Goal: Task Accomplishment & Management: Complete application form

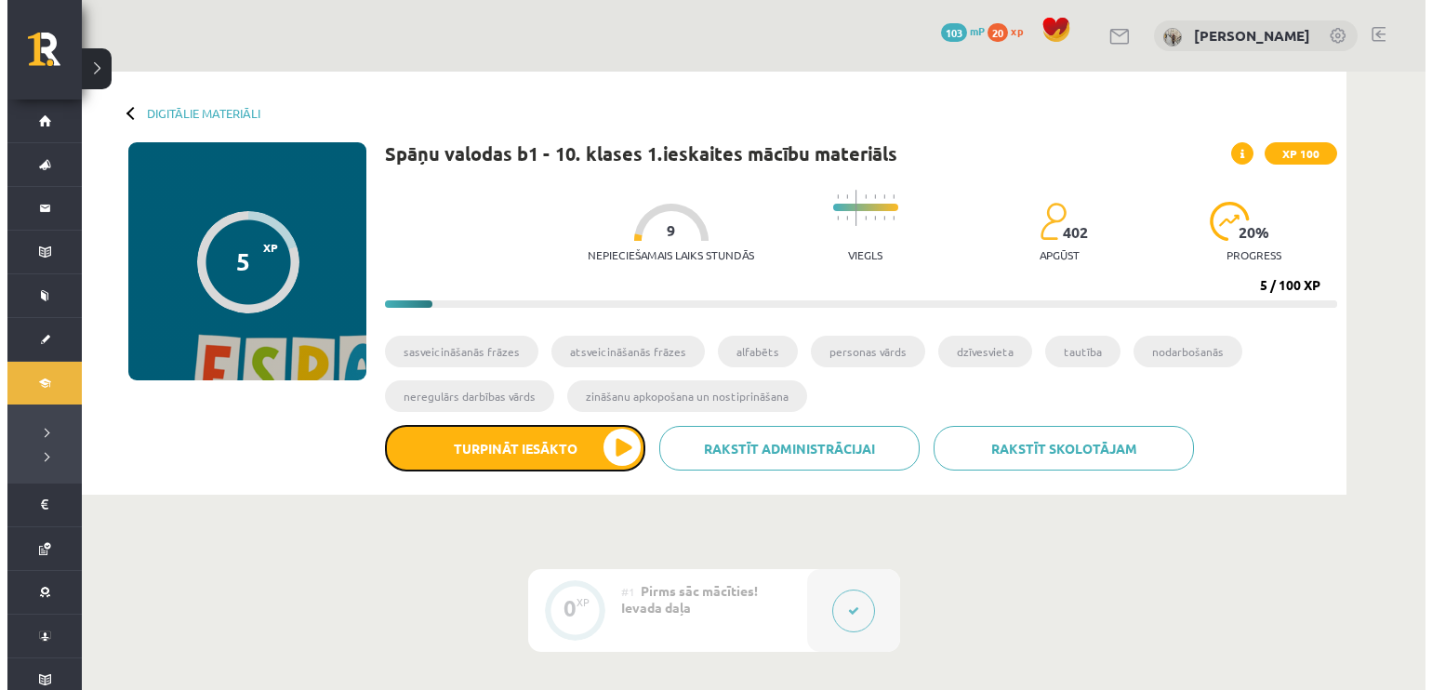
scroll to position [37, 0]
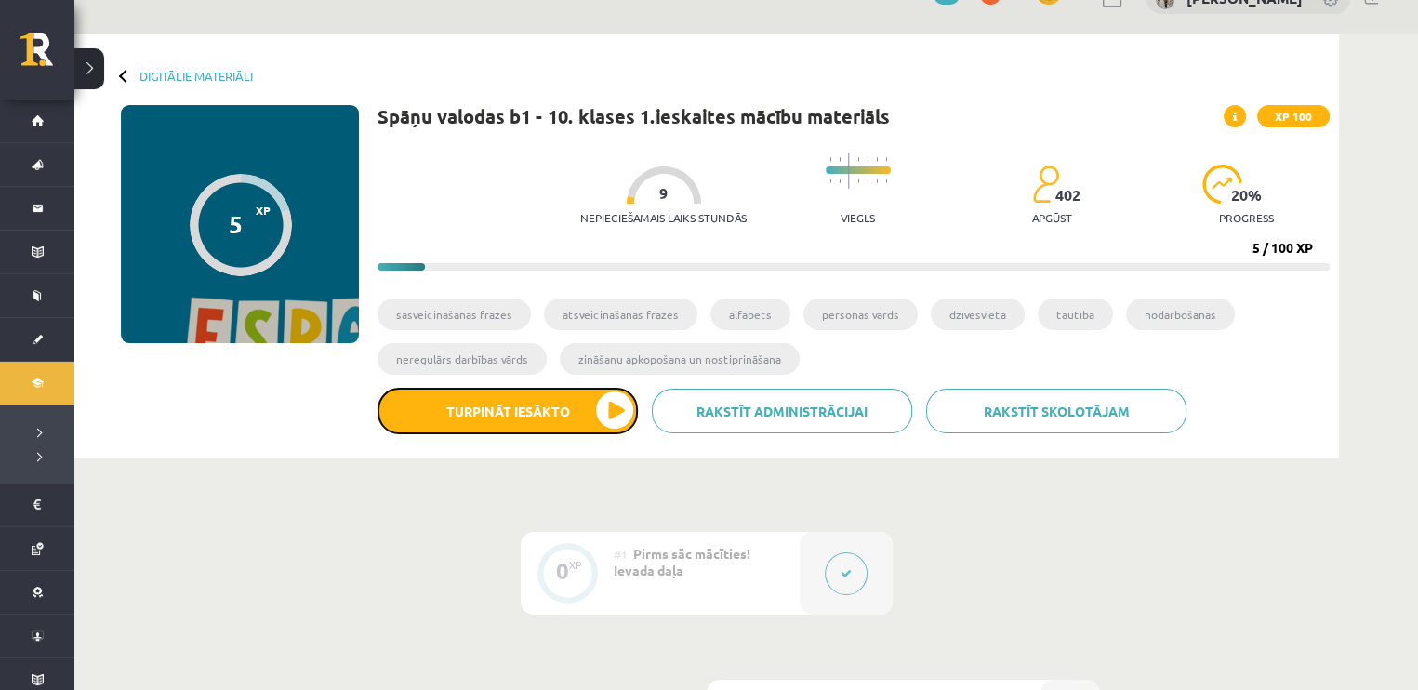
click at [551, 403] on button "Turpināt iesākto" at bounding box center [507, 411] width 260 height 46
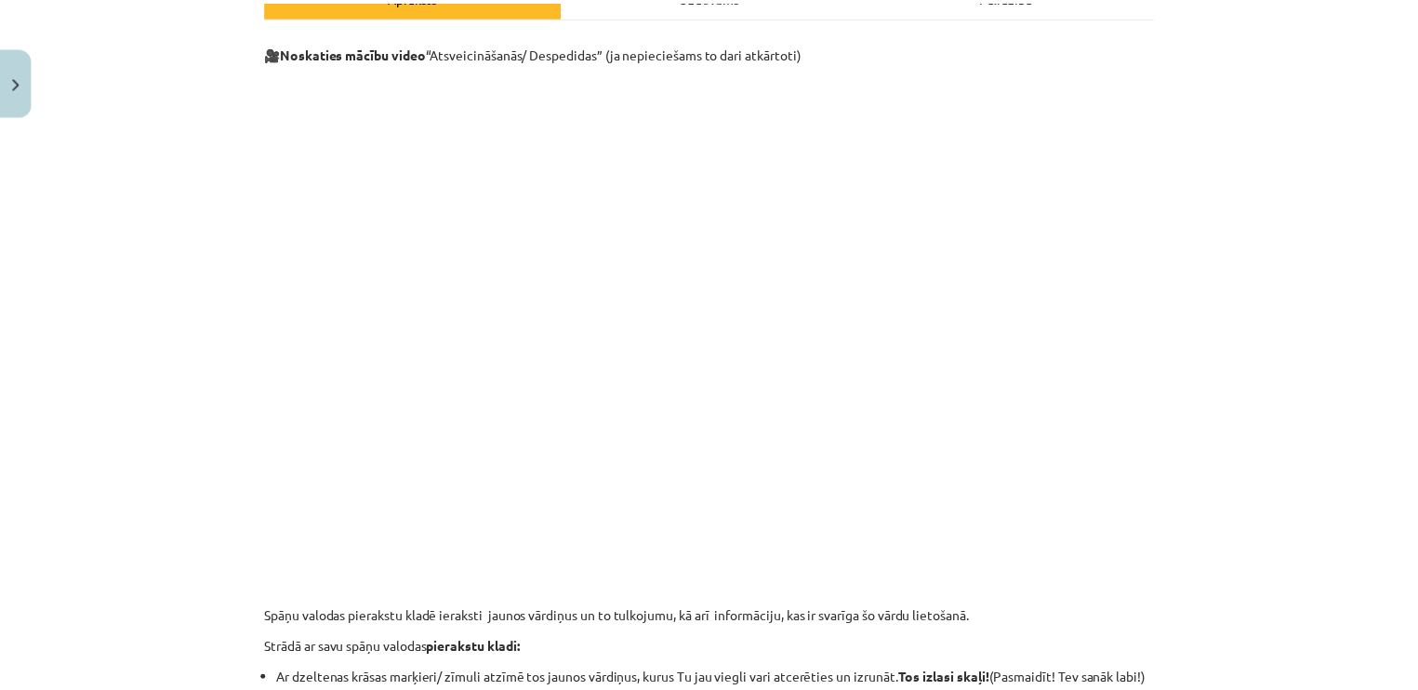
scroll to position [297, 0]
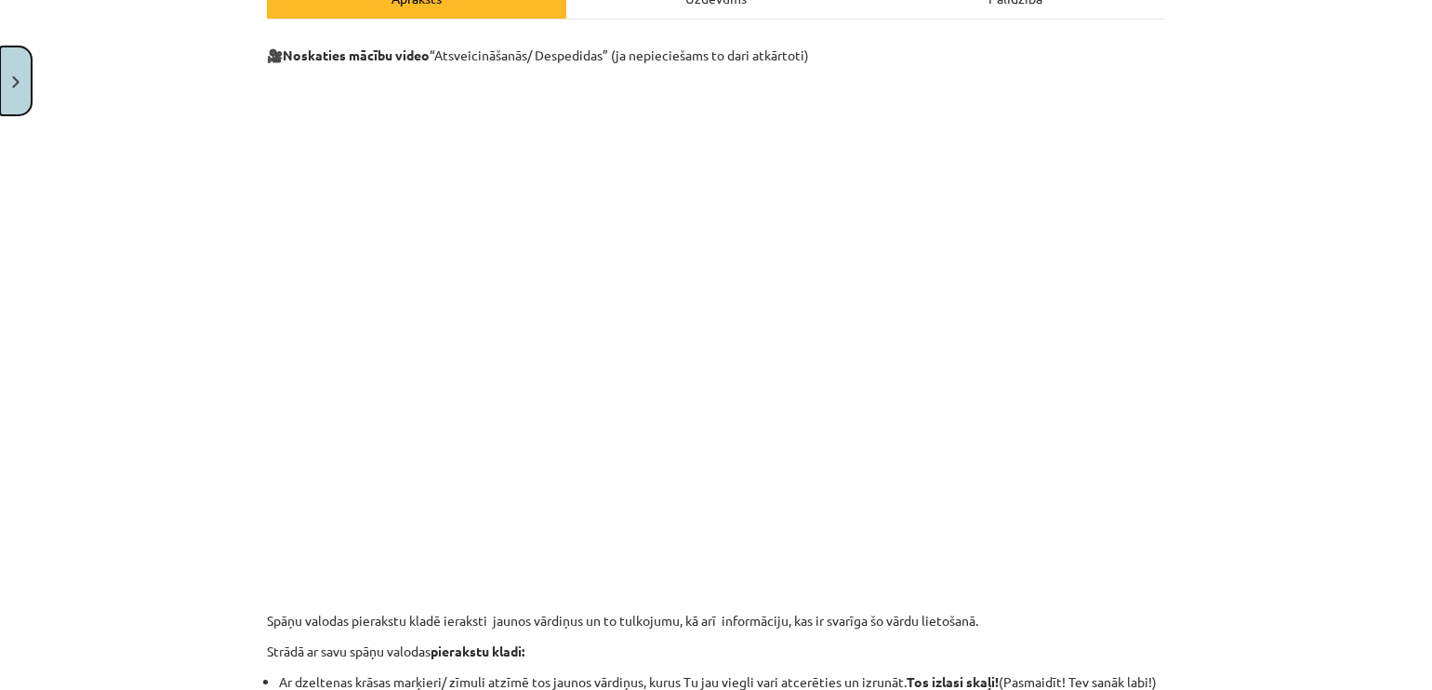
click at [19, 97] on button "Close" at bounding box center [16, 80] width 32 height 69
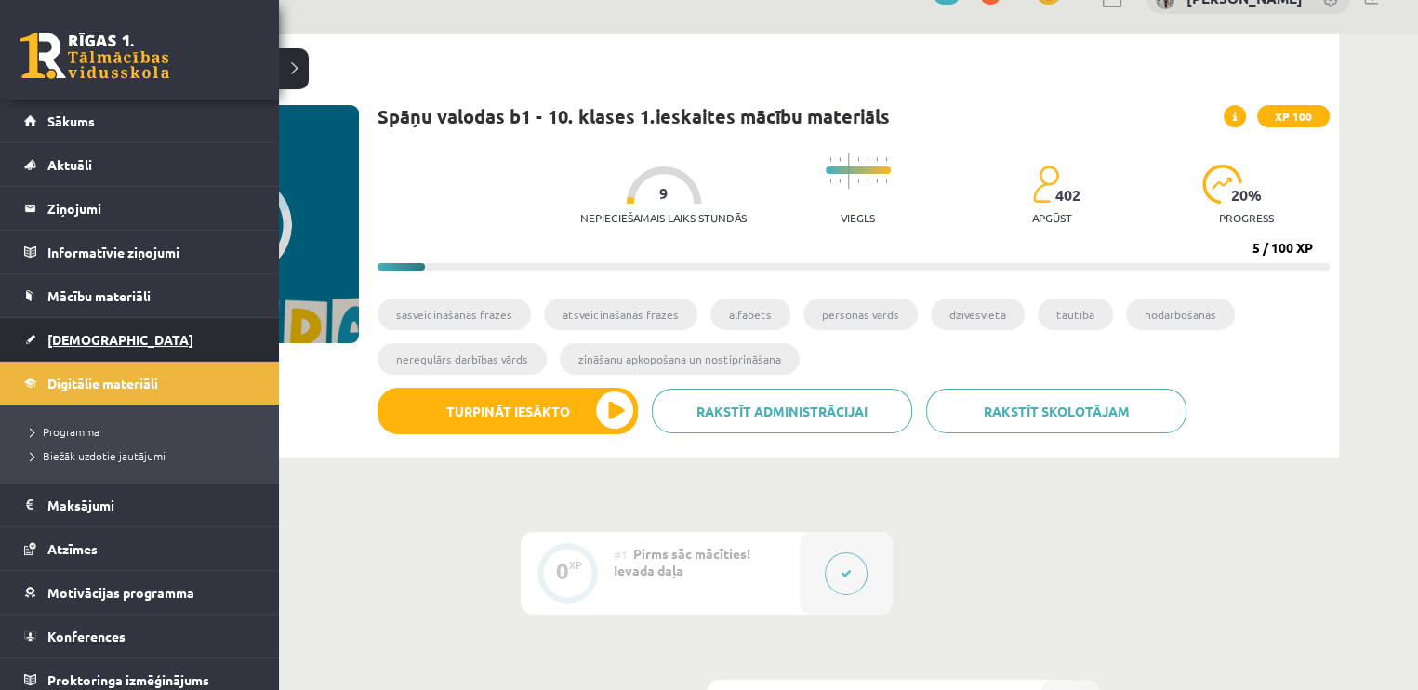
click at [56, 346] on link "[DEMOGRAPHIC_DATA]" at bounding box center [139, 339] width 231 height 43
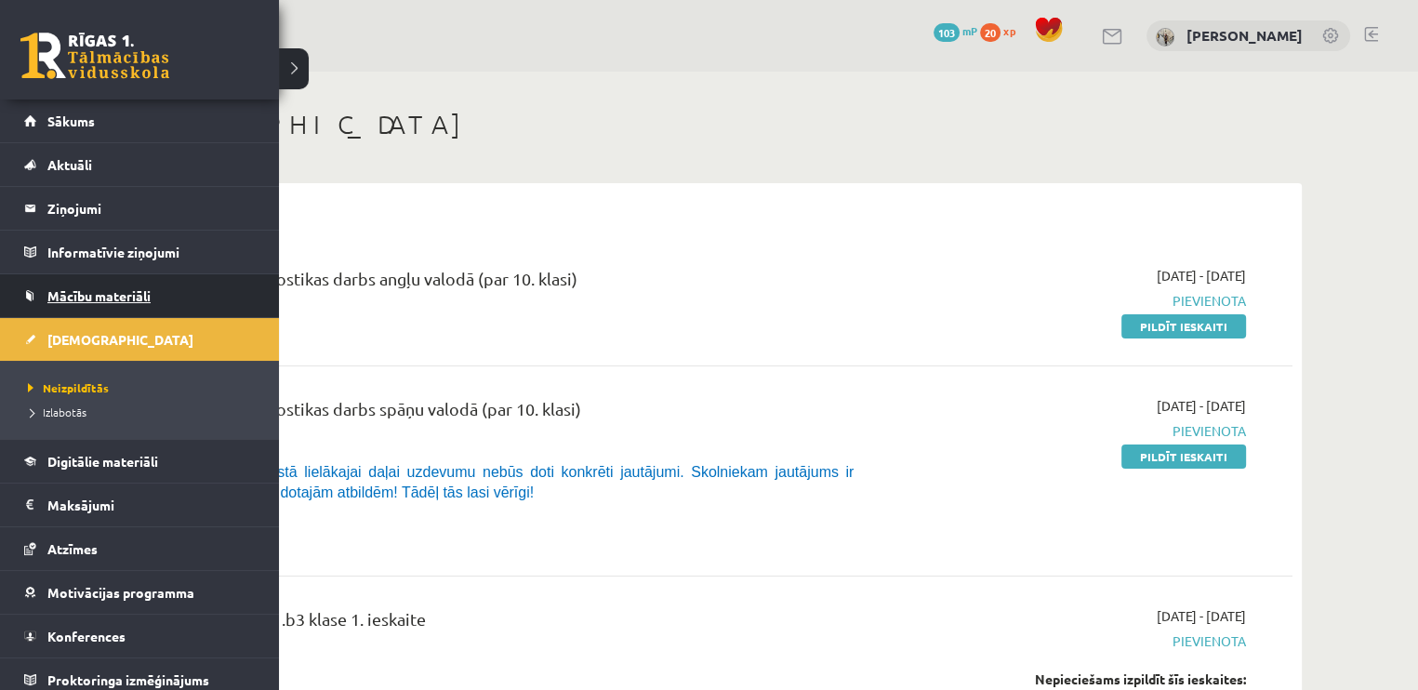
click at [126, 280] on link "Mācību materiāli" at bounding box center [139, 295] width 231 height 43
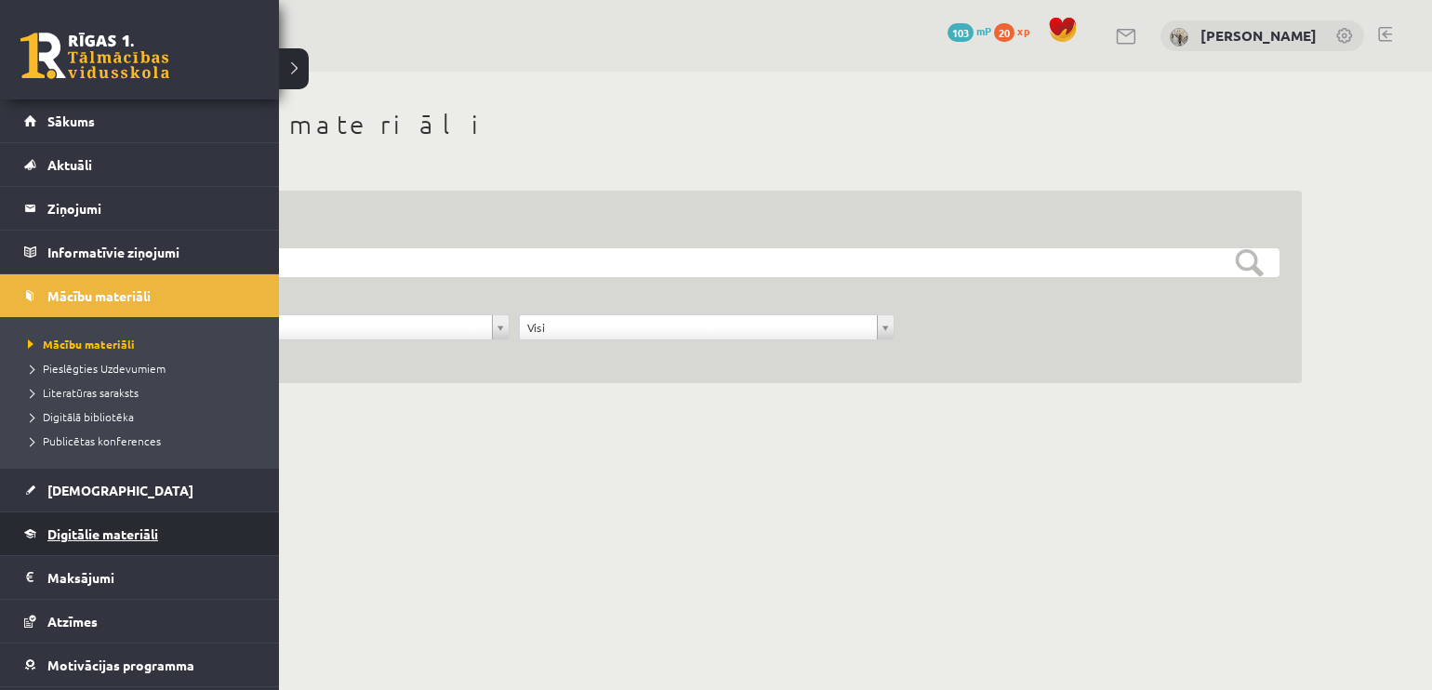
click at [99, 528] on span "Digitālie materiāli" at bounding box center [102, 533] width 111 height 17
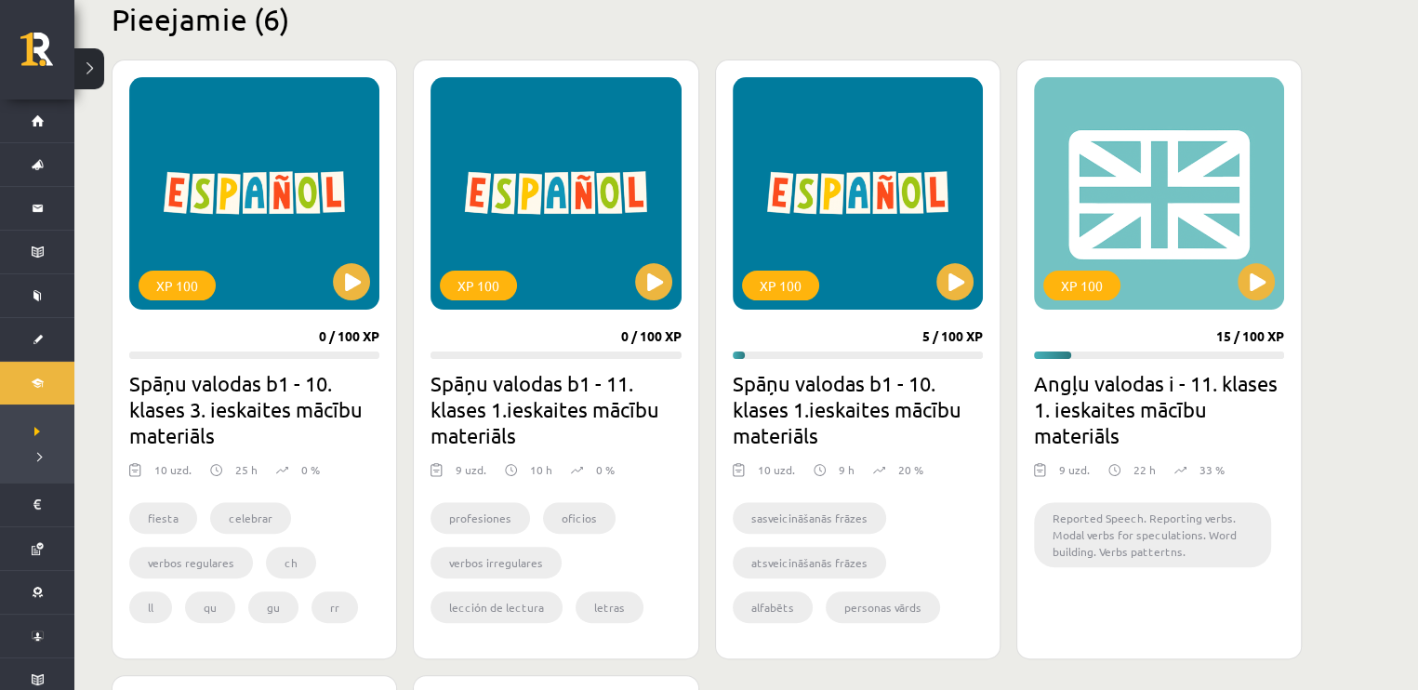
scroll to position [469, 0]
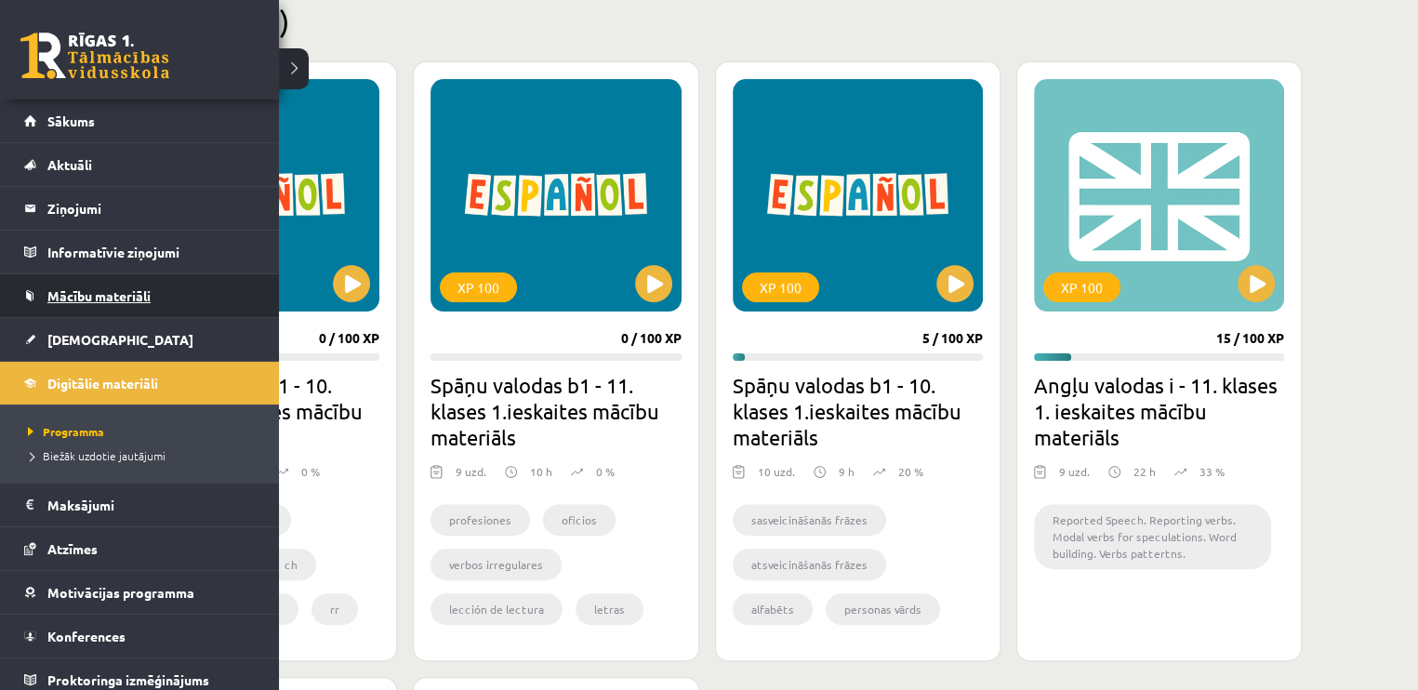
click at [97, 291] on span "Mācību materiāli" at bounding box center [98, 295] width 103 height 17
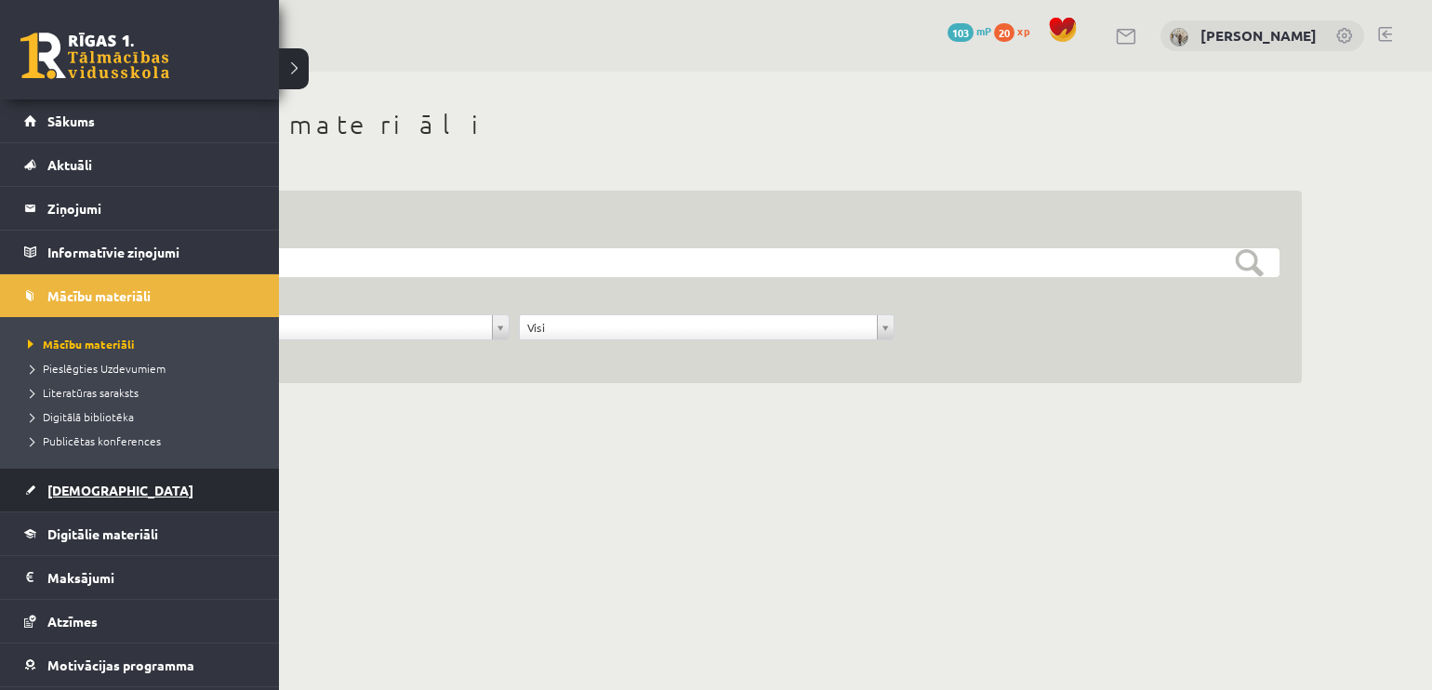
click at [70, 494] on span "[DEMOGRAPHIC_DATA]" at bounding box center [120, 490] width 146 height 17
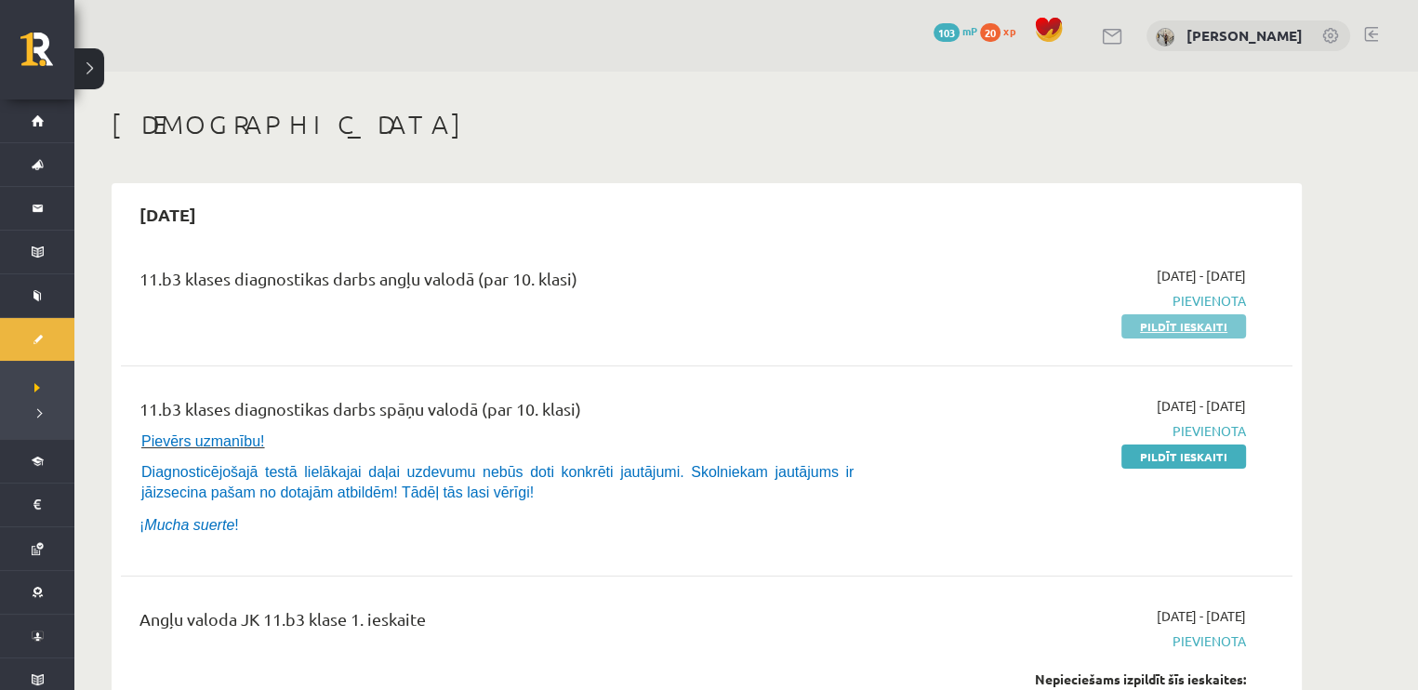
click at [1179, 327] on link "Pildīt ieskaiti" at bounding box center [1183, 326] width 125 height 24
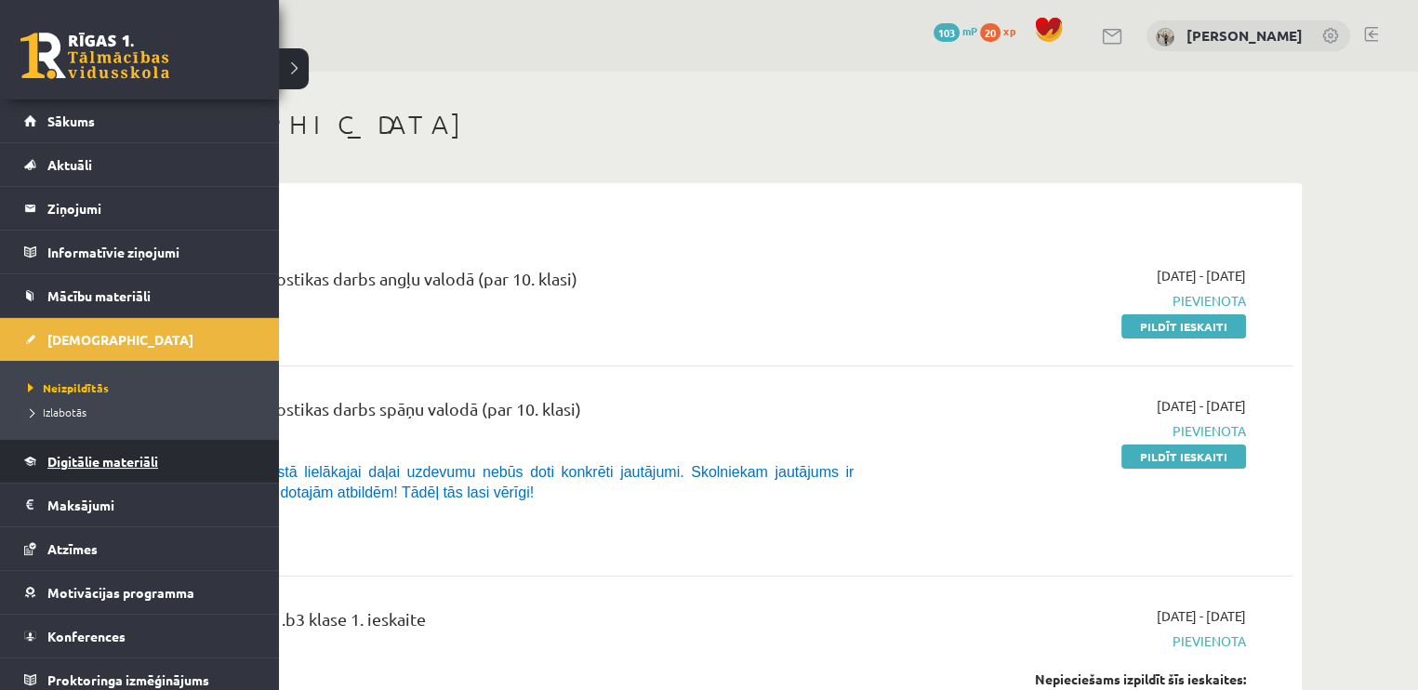
click at [61, 466] on span "Digitālie materiāli" at bounding box center [102, 461] width 111 height 17
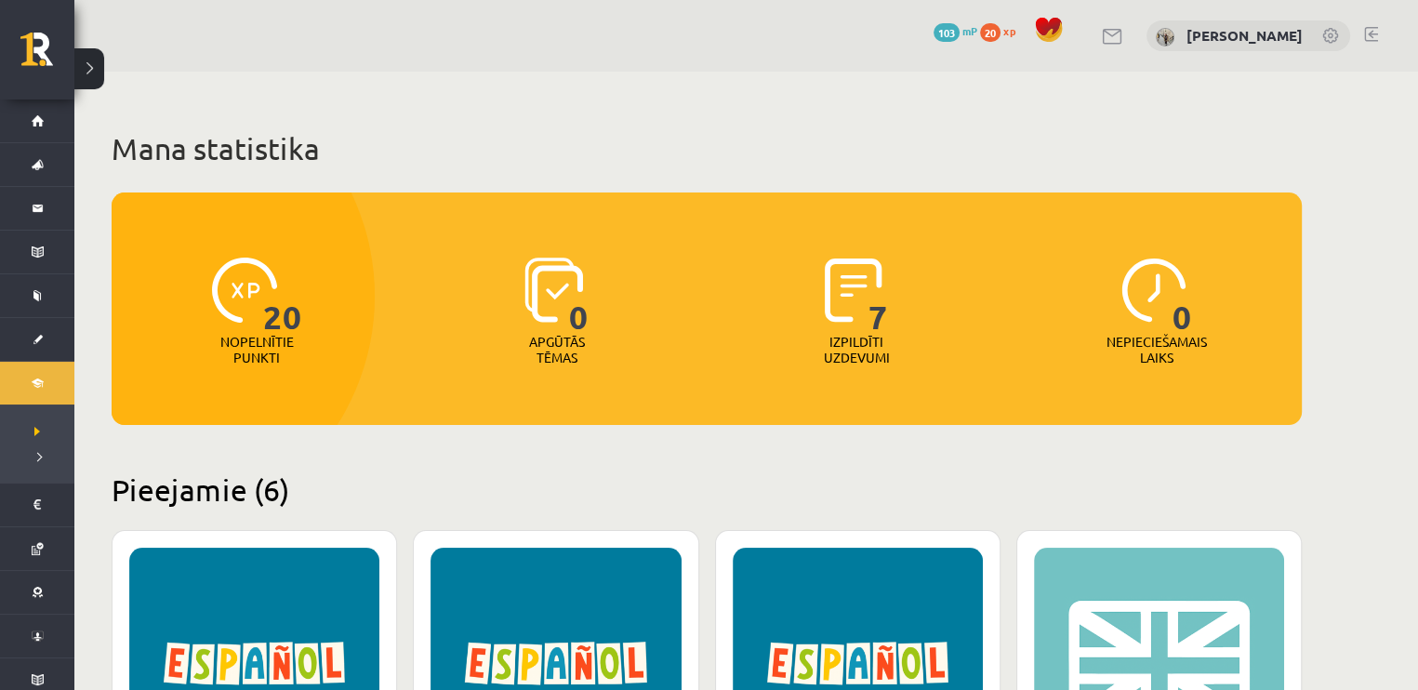
drag, startPoint x: 1417, startPoint y: 30, endPoint x: 1420, endPoint y: 61, distance: 31.8
click at [1417, 61] on html "0 Dāvanas 103 mP 20 xp Angelīna Vitkovska Sākums Aktuāli Kā mācīties eSKOLĀ Kon…" at bounding box center [709, 345] width 1418 height 690
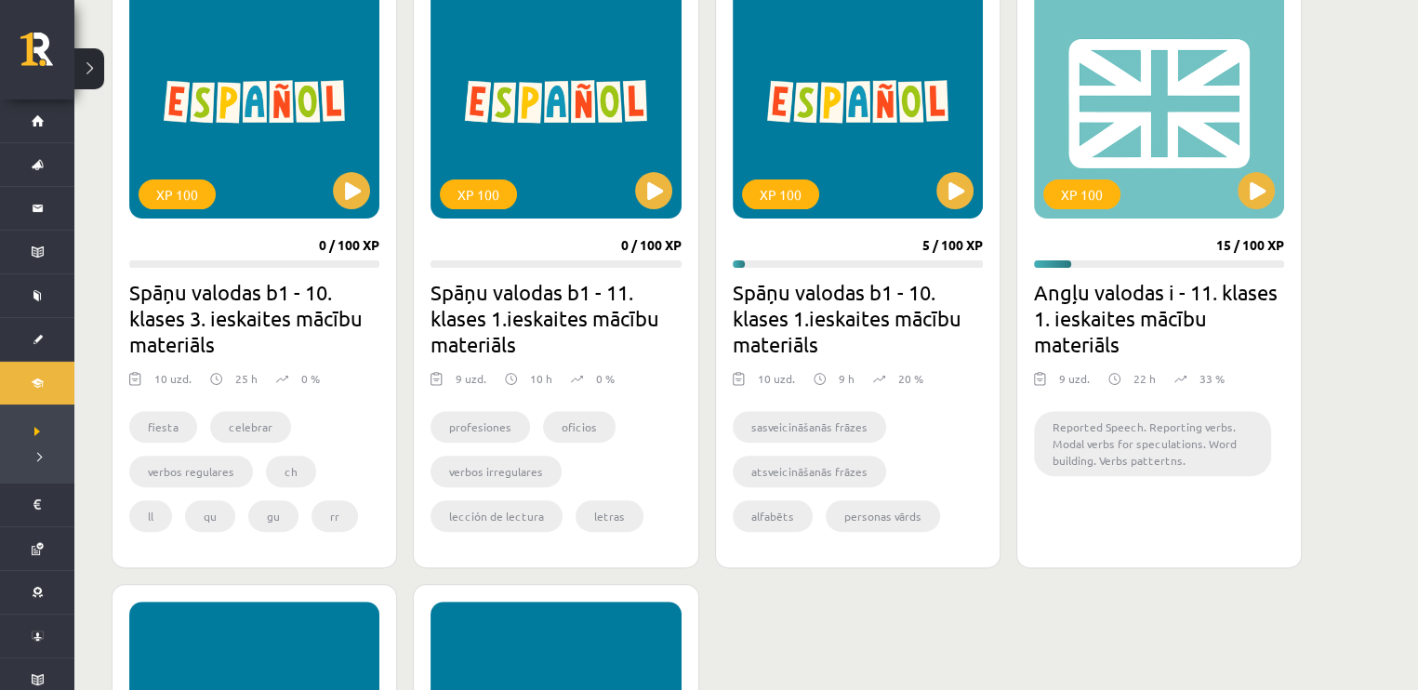
scroll to position [566, 0]
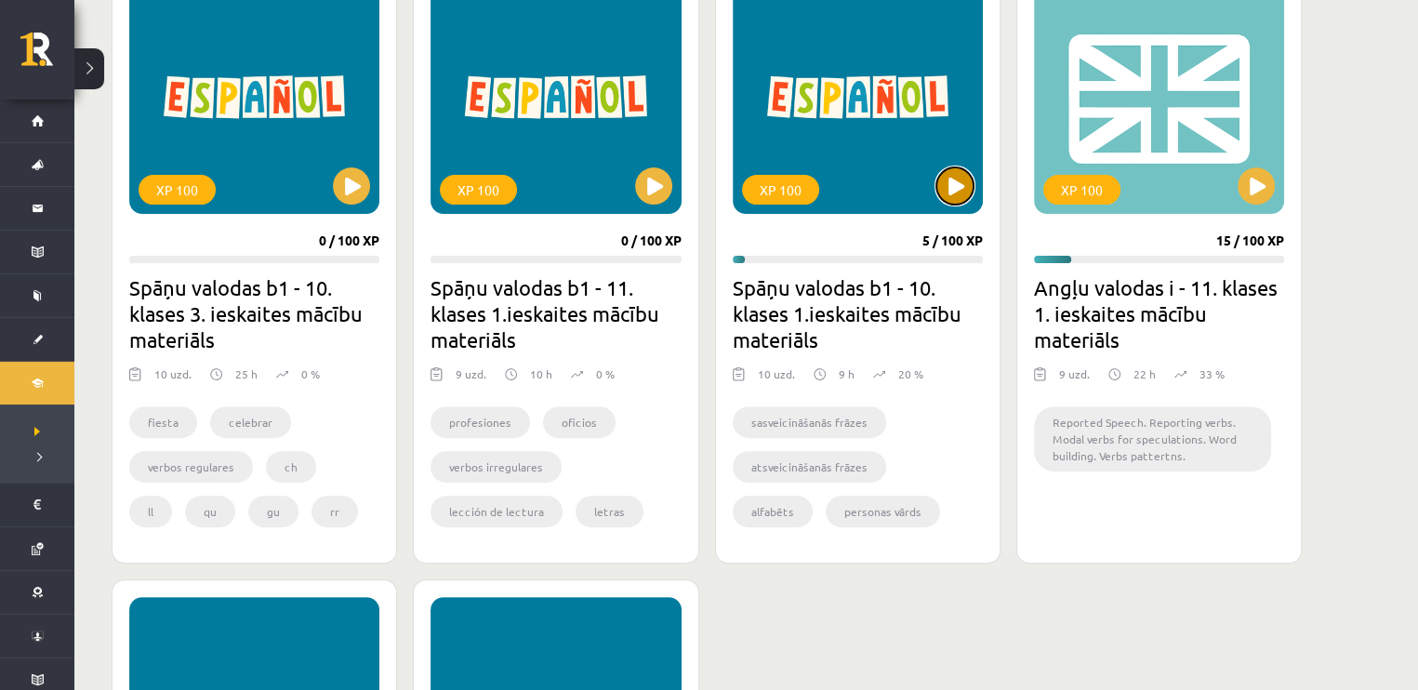
click at [945, 194] on button at bounding box center [954, 185] width 37 height 37
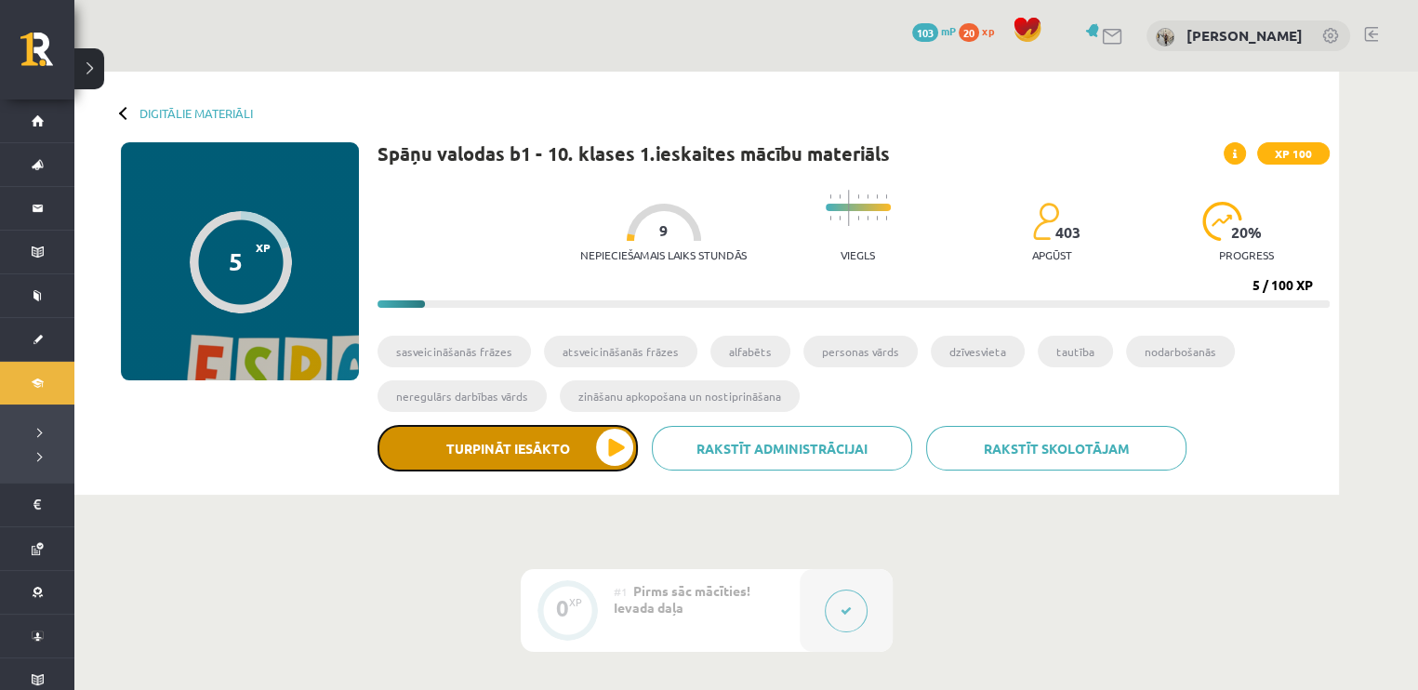
click at [620, 455] on button "Turpināt iesākto" at bounding box center [507, 448] width 260 height 46
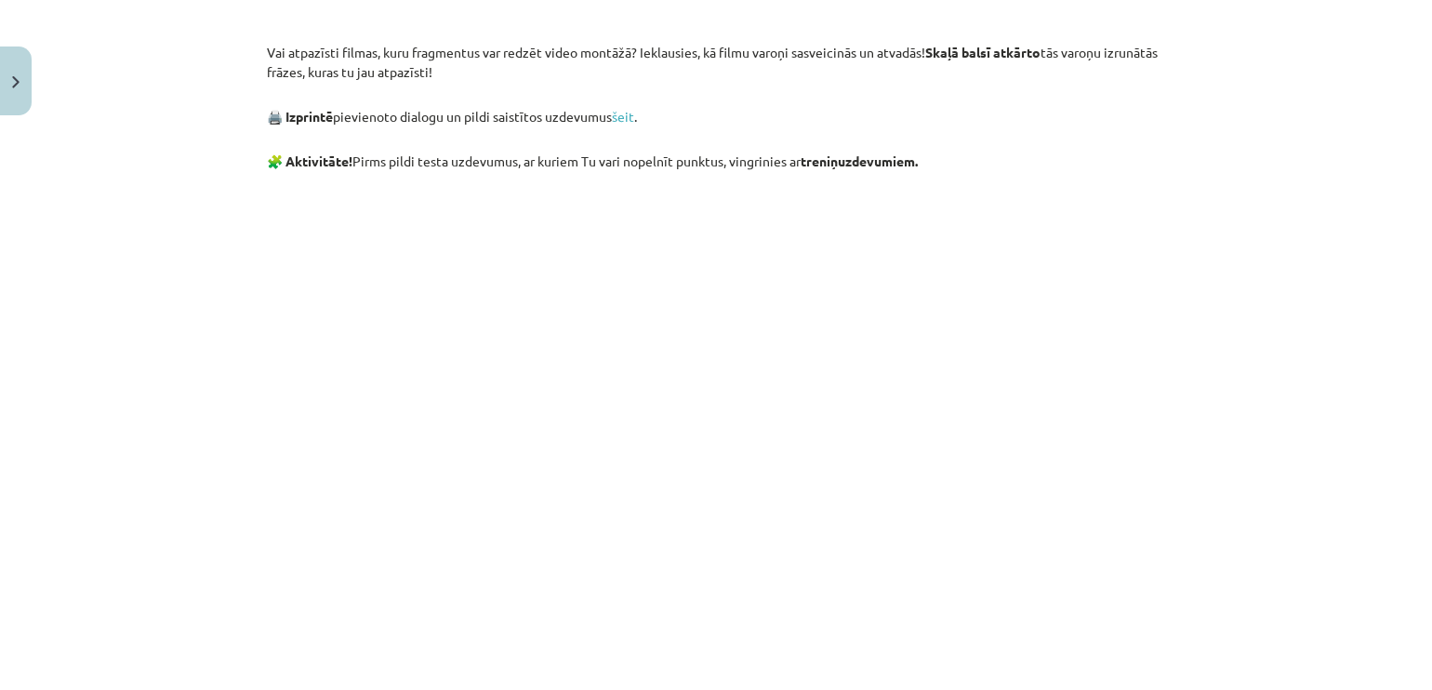
scroll to position [1581, 0]
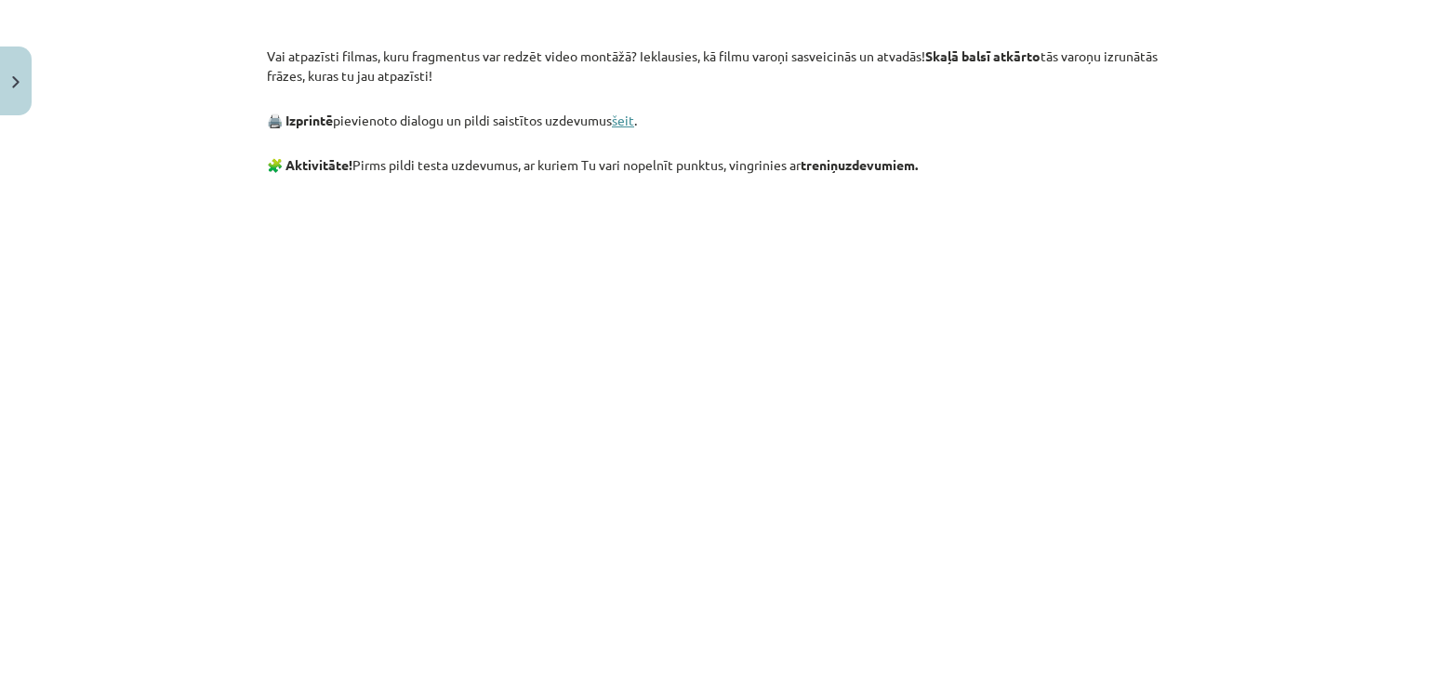
click at [621, 128] on link "šeit" at bounding box center [623, 120] width 22 height 17
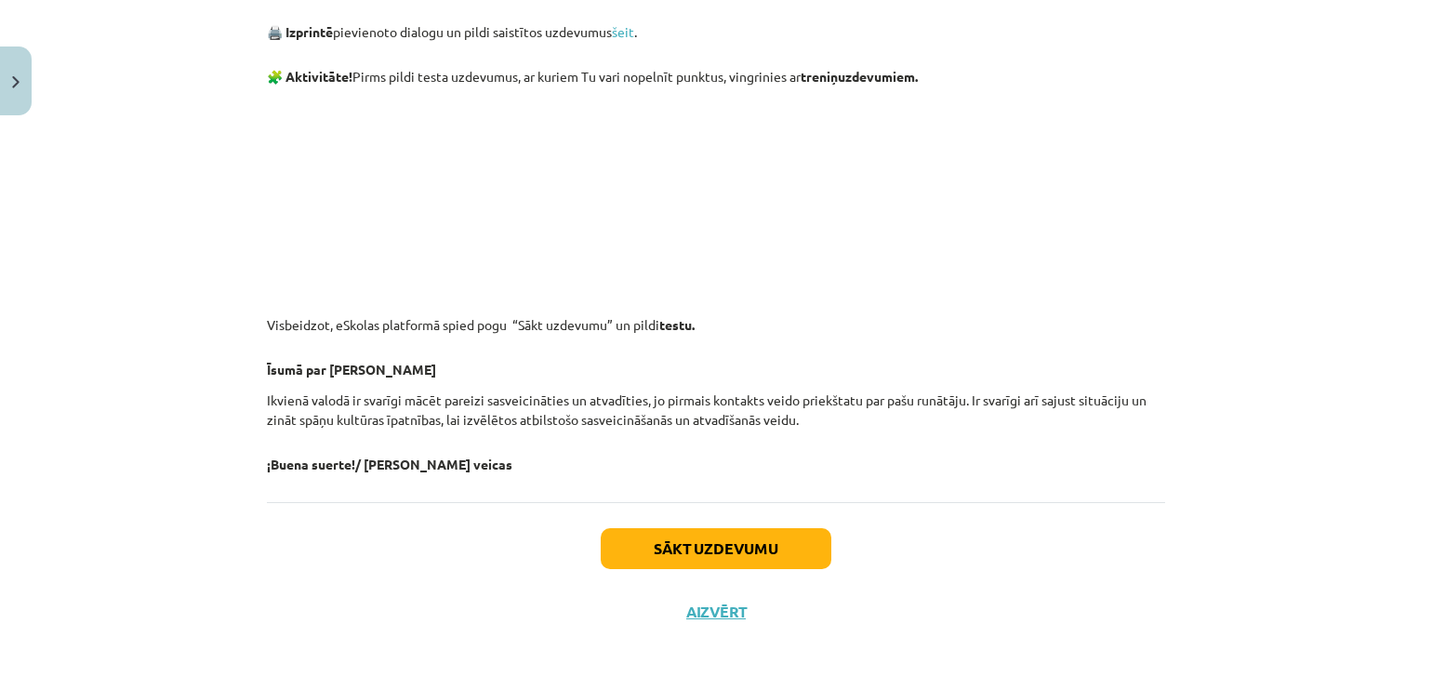
scroll to position [1690, 0]
click at [789, 551] on button "Sākt uzdevumu" at bounding box center [716, 548] width 231 height 41
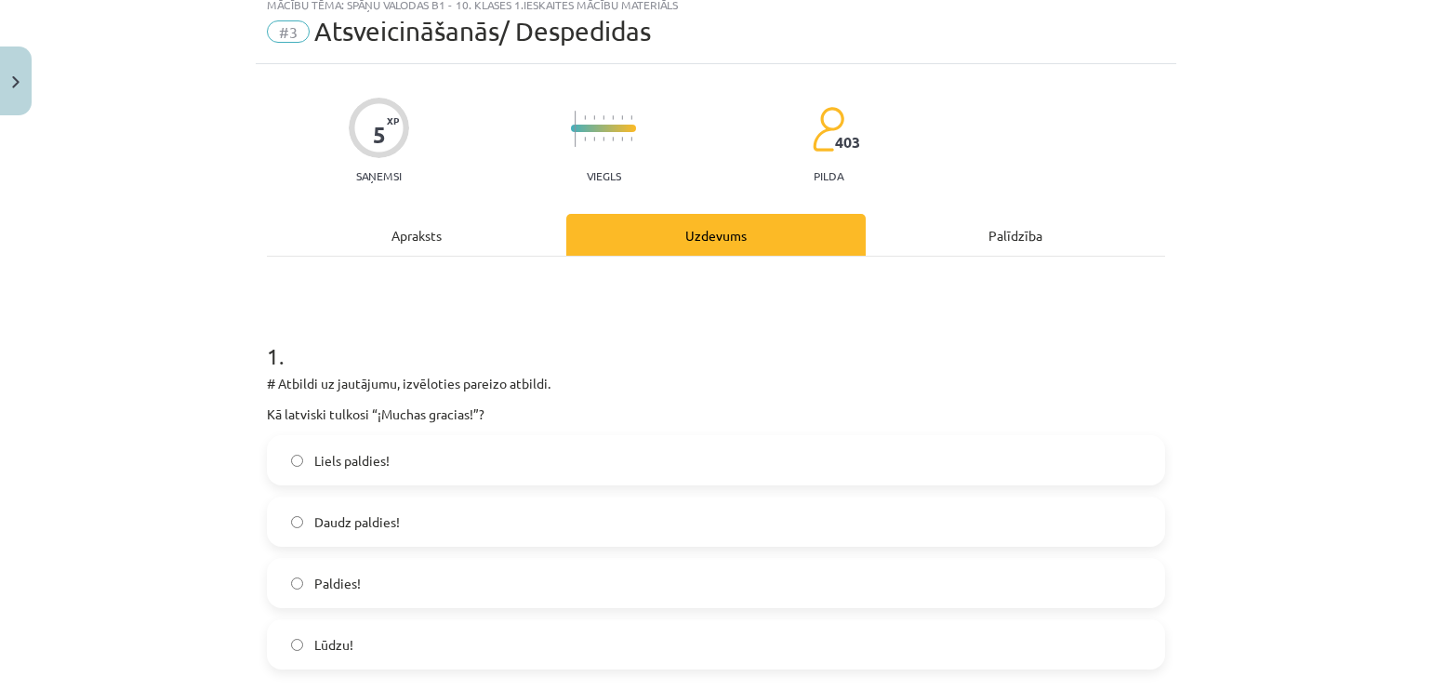
scroll to position [46, 0]
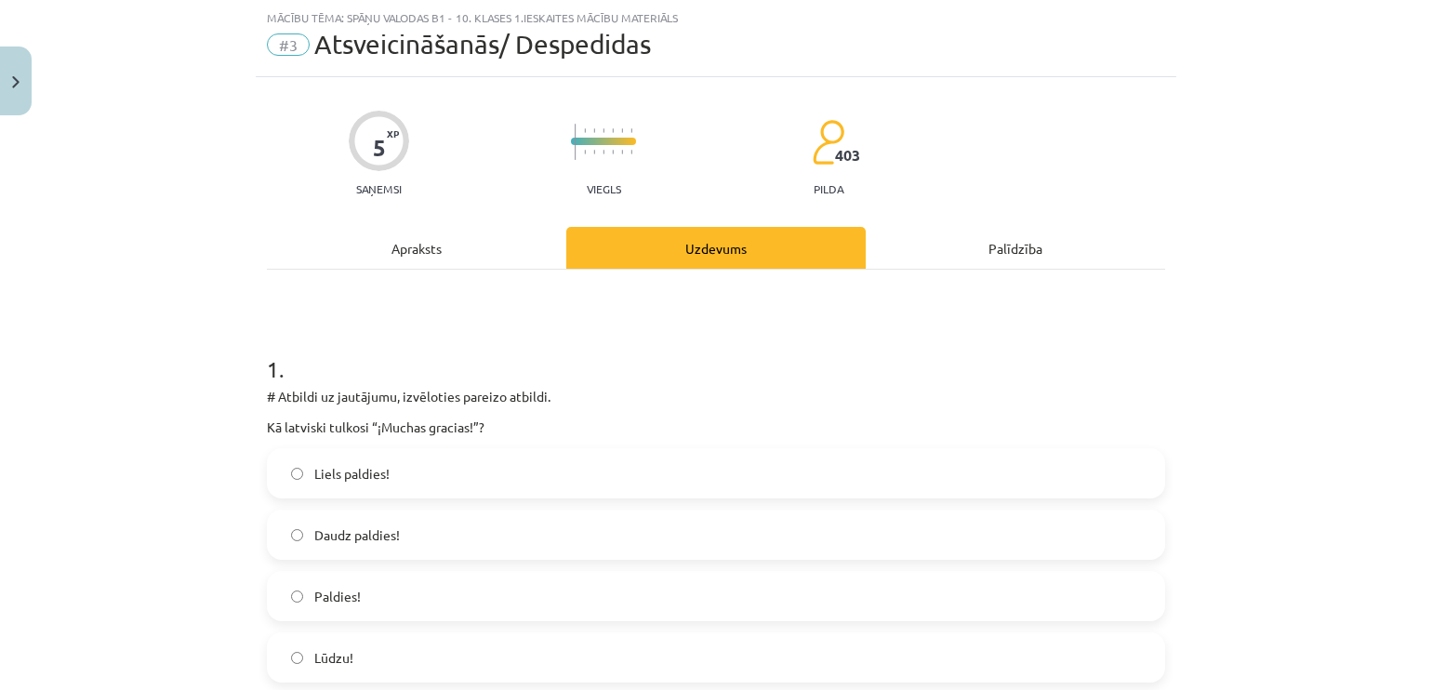
click at [509, 491] on label "Liels paldies!" at bounding box center [716, 473] width 894 height 46
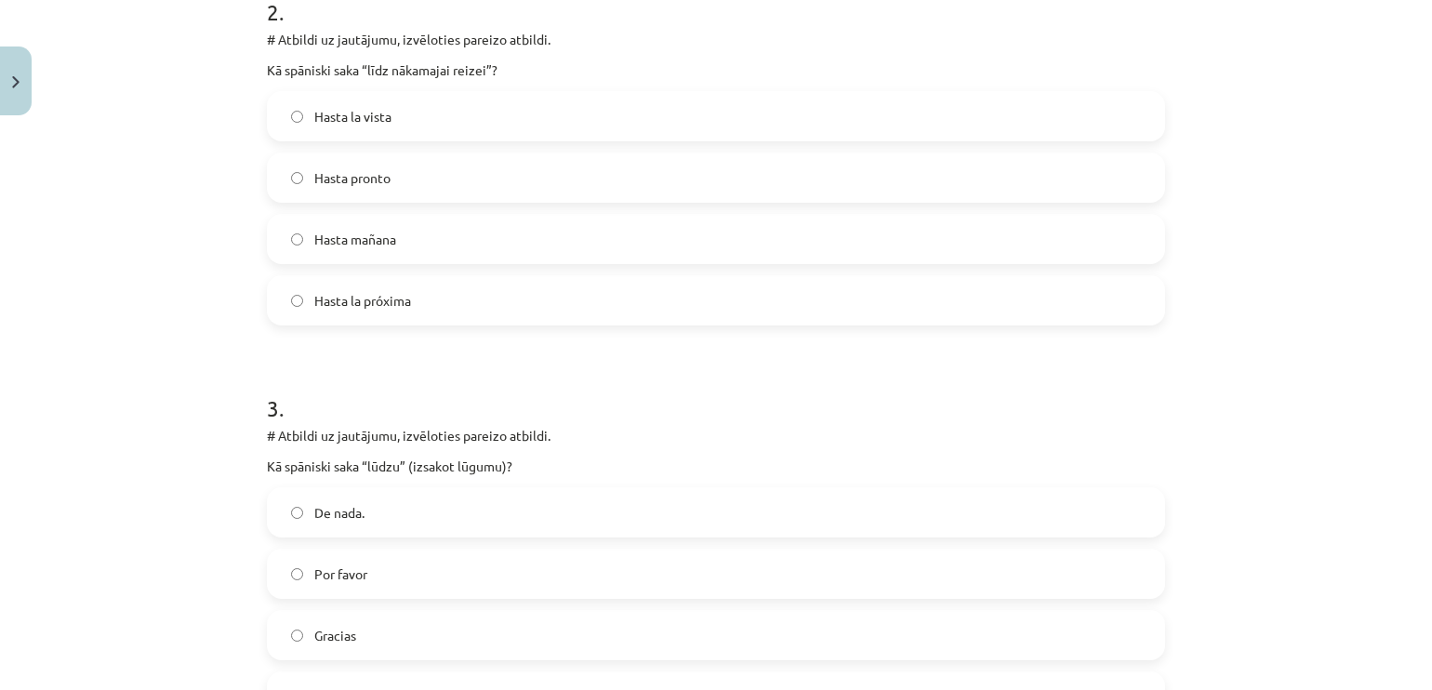
scroll to position [791, 0]
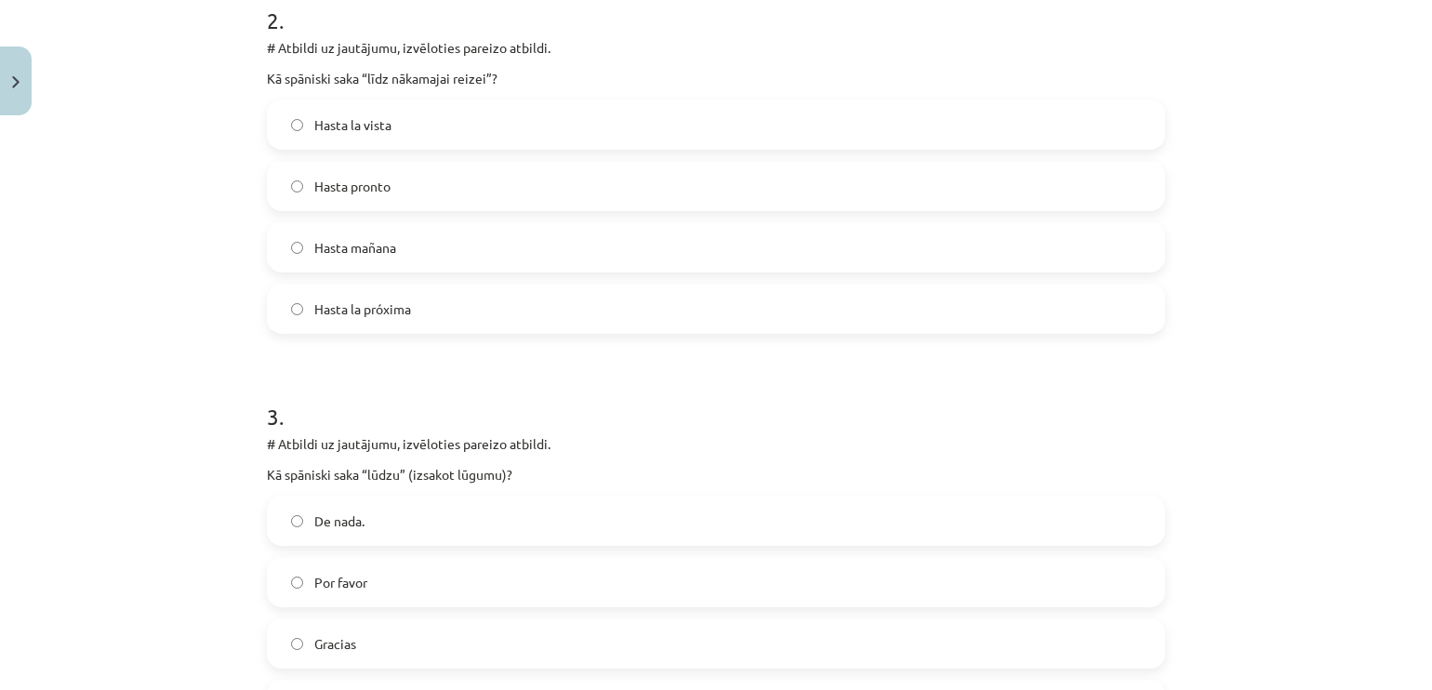
click at [579, 184] on label "Hasta pronto" at bounding box center [716, 186] width 894 height 46
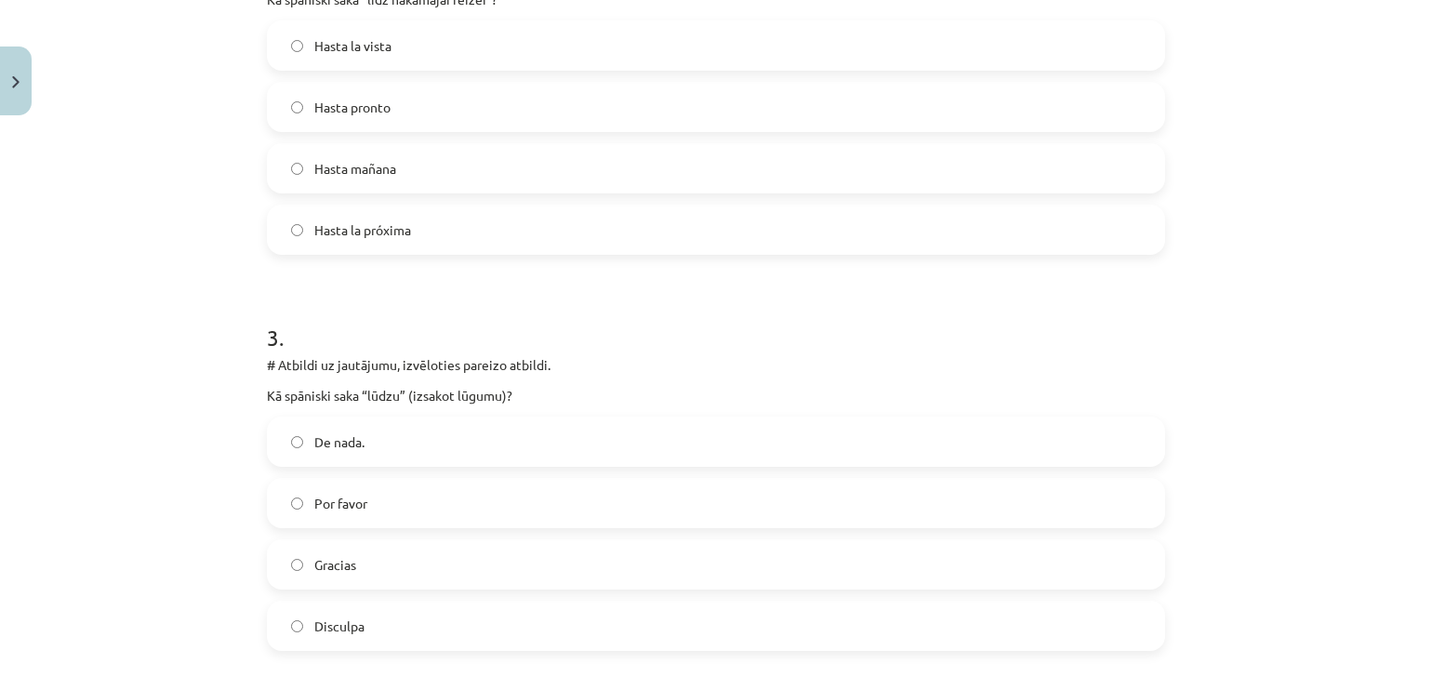
scroll to position [853, 0]
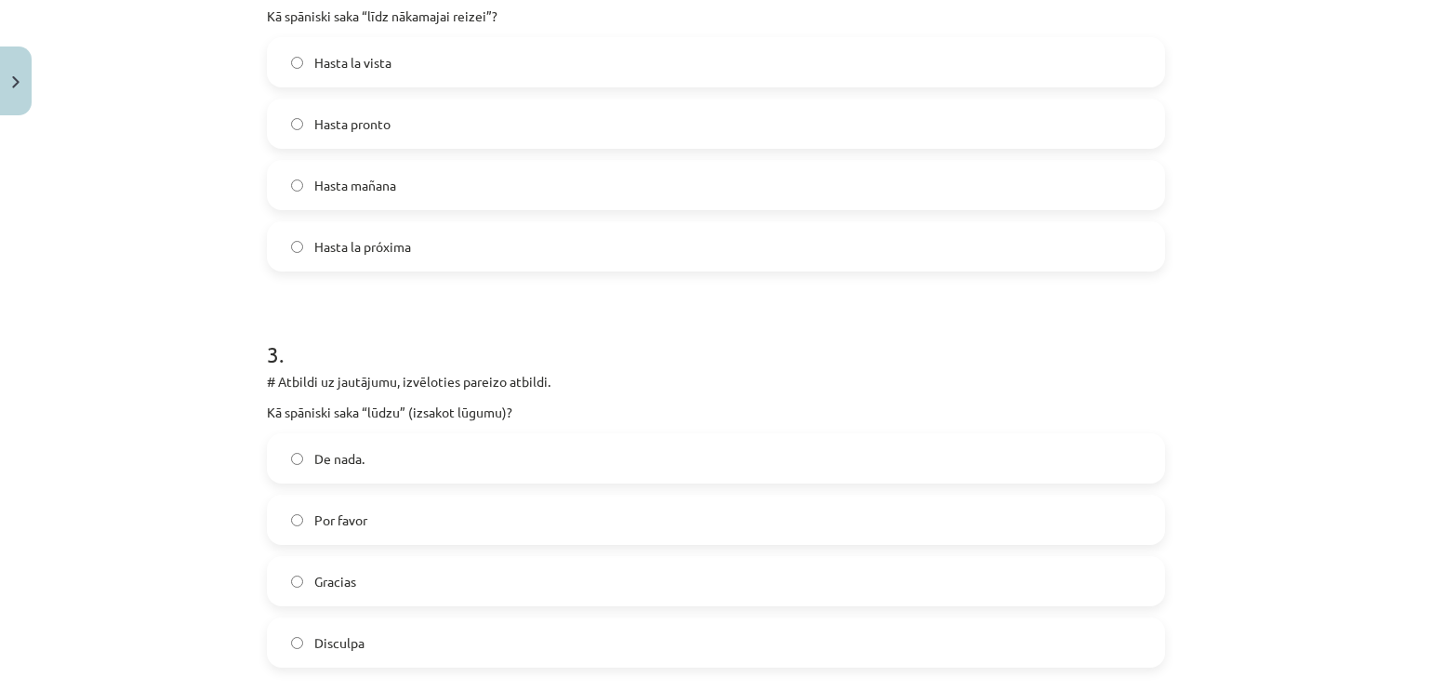
click at [595, 228] on label "Hasta la próxima" at bounding box center [716, 246] width 894 height 46
drag, startPoint x: 1415, startPoint y: 328, endPoint x: 1414, endPoint y: 388, distance: 59.5
click at [1414, 388] on div "Mācību tēma: Spāņu valodas b1 - 10. klases 1.ieskaites mācību materiāls #3 Atsv…" at bounding box center [716, 345] width 1432 height 690
click at [1164, 391] on div "5 XP Saņemsi Viegls 403 pilda Apraksts Uzdevums Palīdzība 1 . # Atbildi uz jaut…" at bounding box center [716, 449] width 920 height 2359
click at [489, 516] on label "Por favor" at bounding box center [716, 519] width 894 height 46
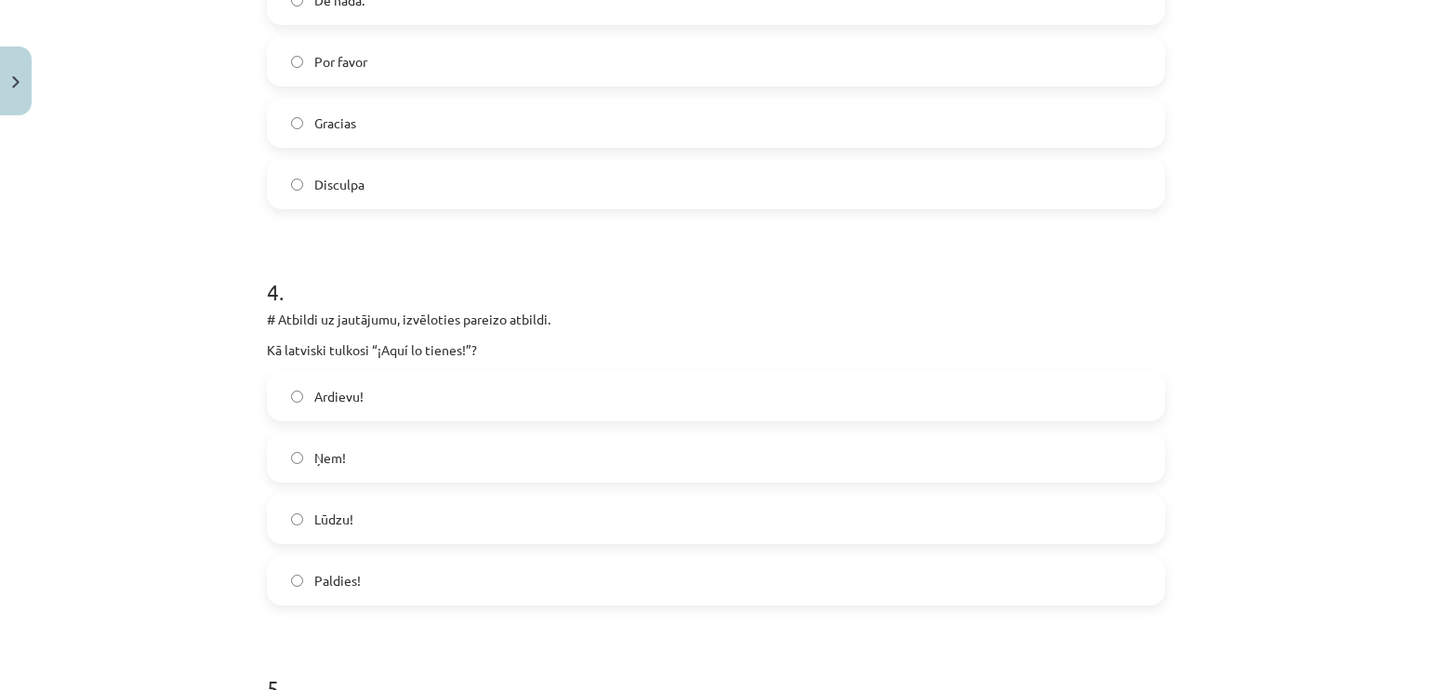
scroll to position [1309, 0]
click at [635, 377] on label "Ardievu!" at bounding box center [716, 399] width 894 height 46
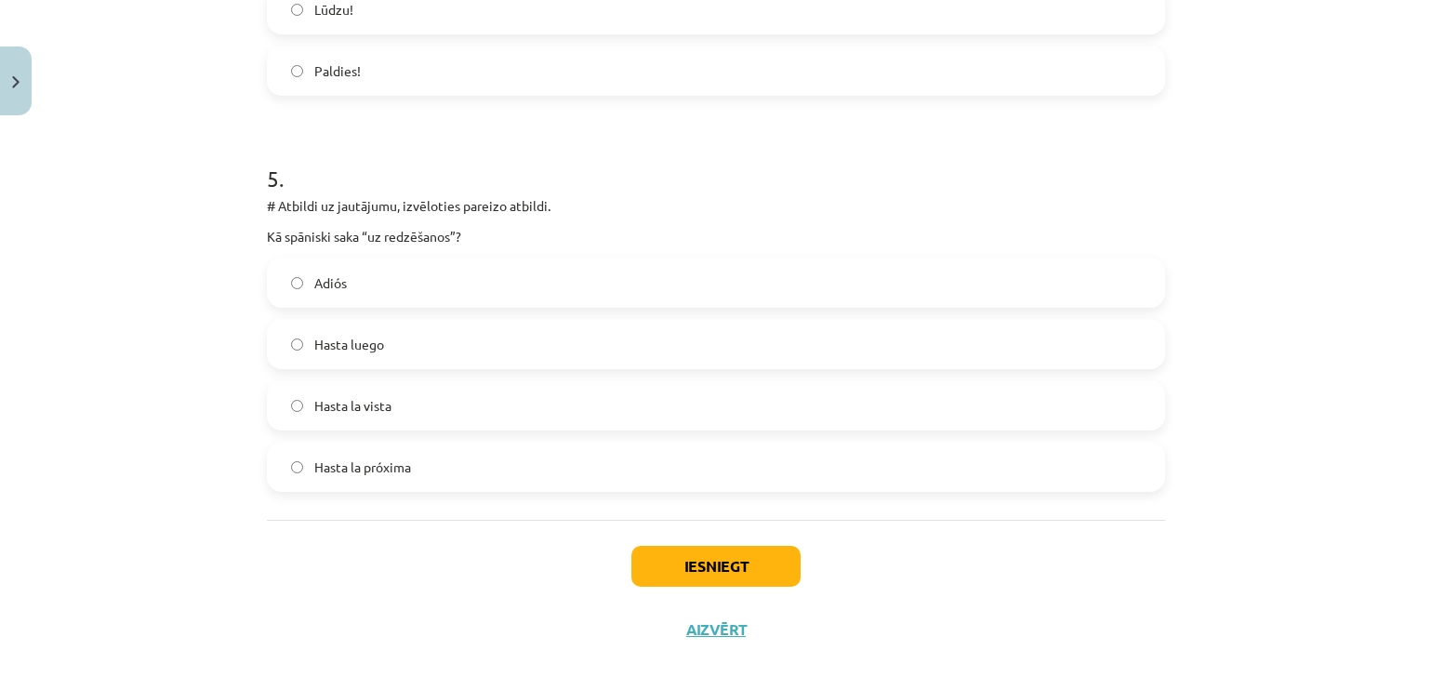
scroll to position [1815, 0]
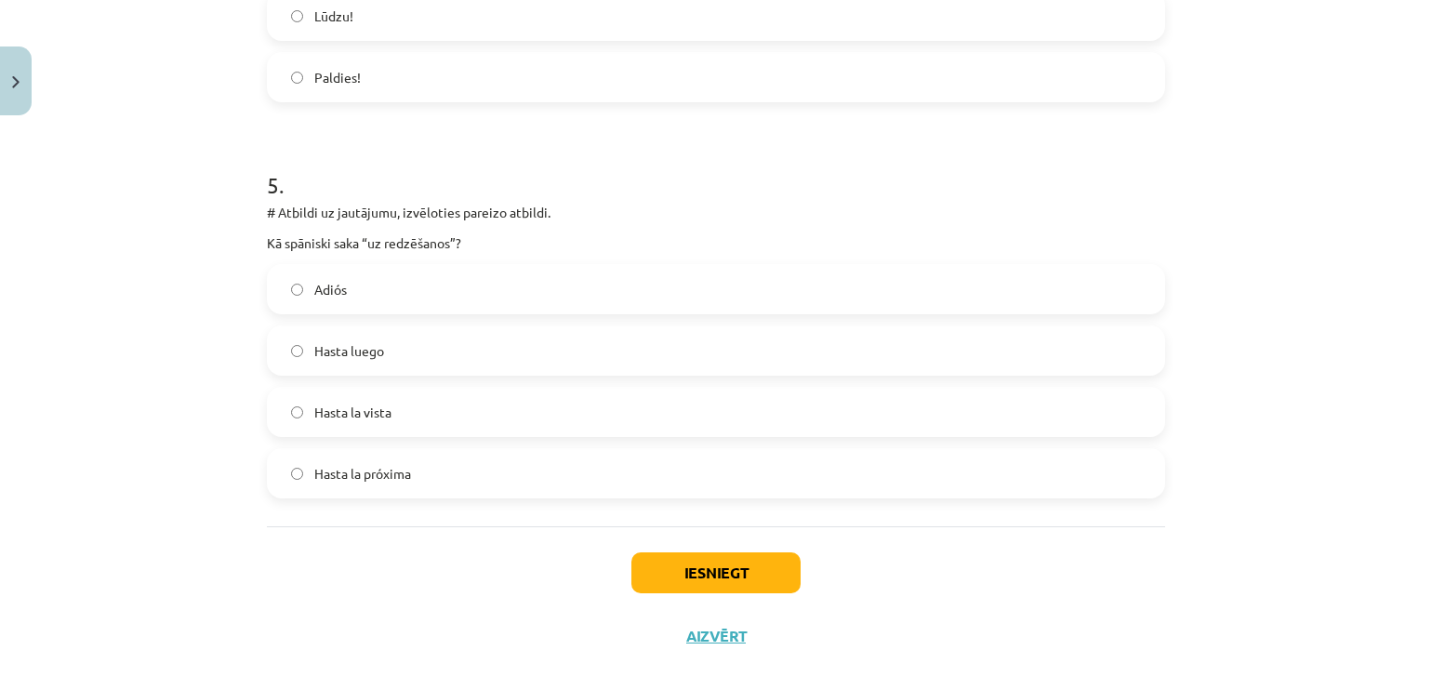
click at [417, 283] on label "Adiós" at bounding box center [716, 289] width 894 height 46
click at [695, 583] on button "Iesniegt" at bounding box center [715, 572] width 169 height 41
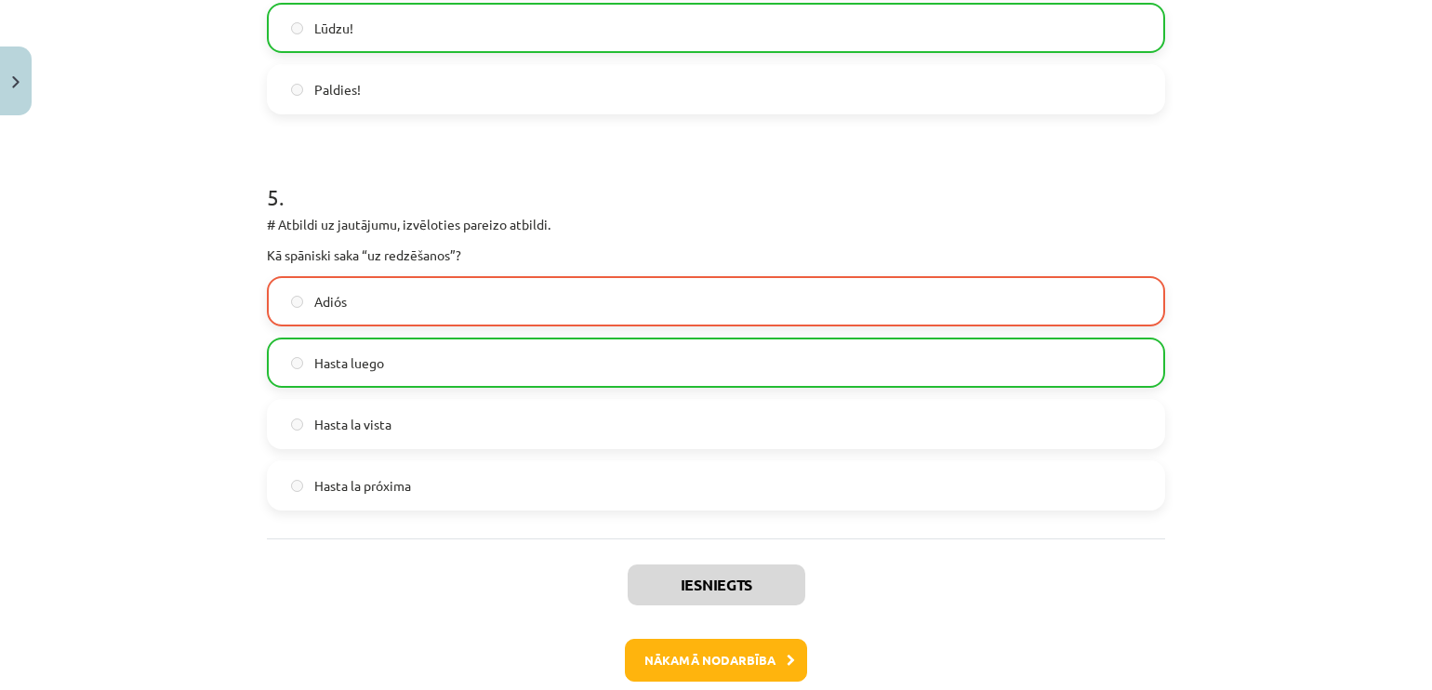
scroll to position [1831, 0]
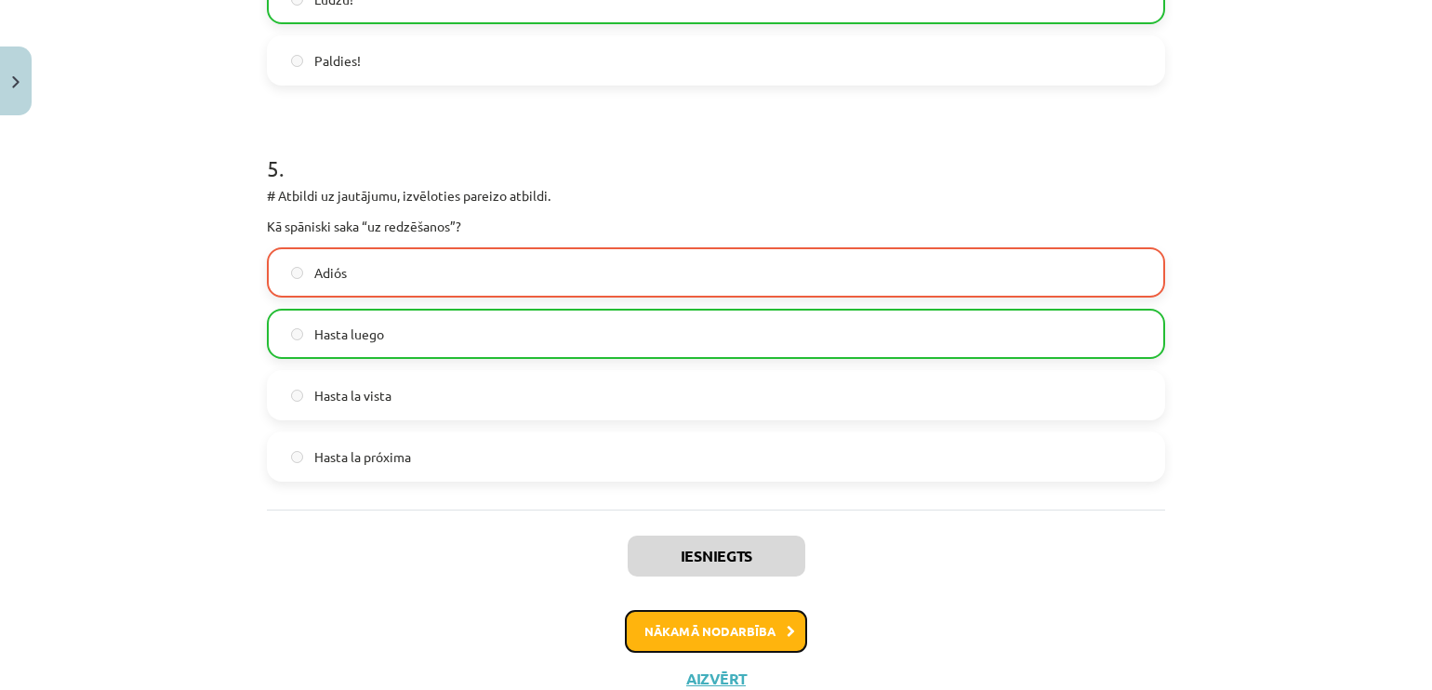
click at [703, 623] on button "Nākamā nodarbība" at bounding box center [716, 631] width 182 height 43
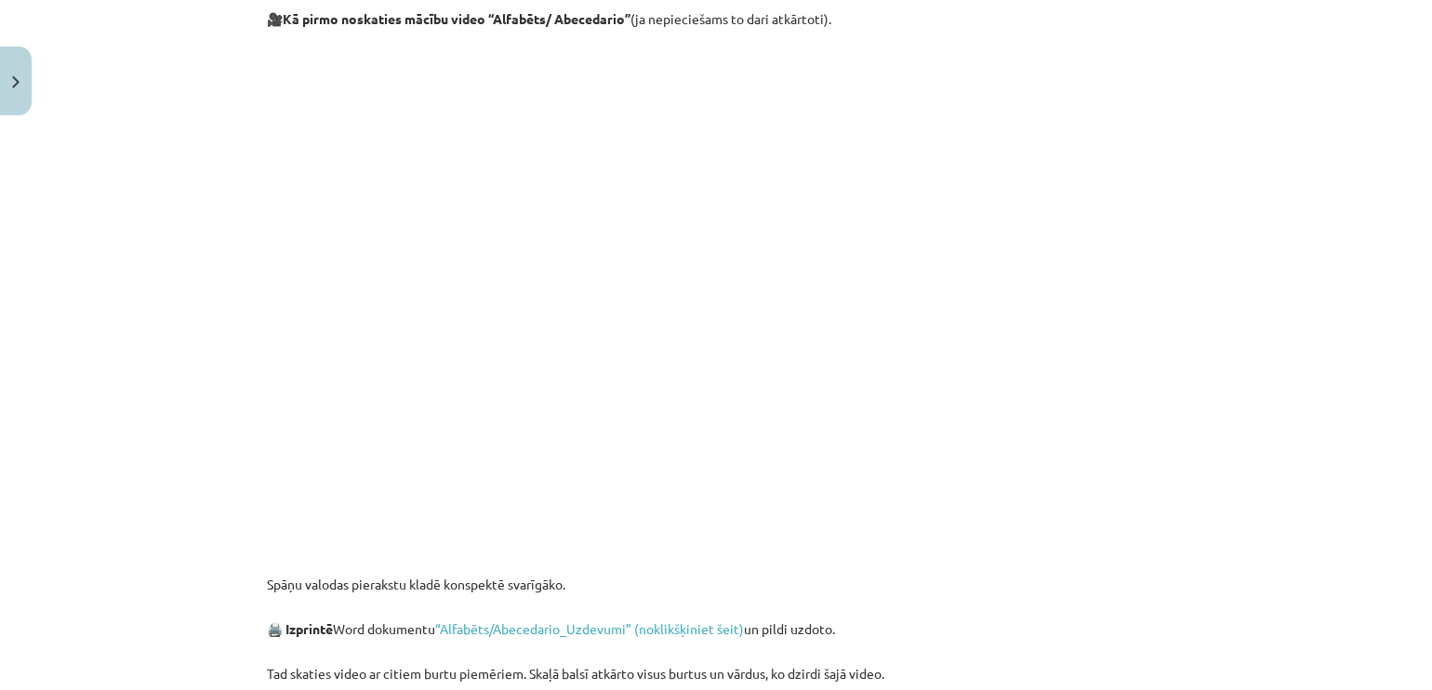
scroll to position [694, 0]
